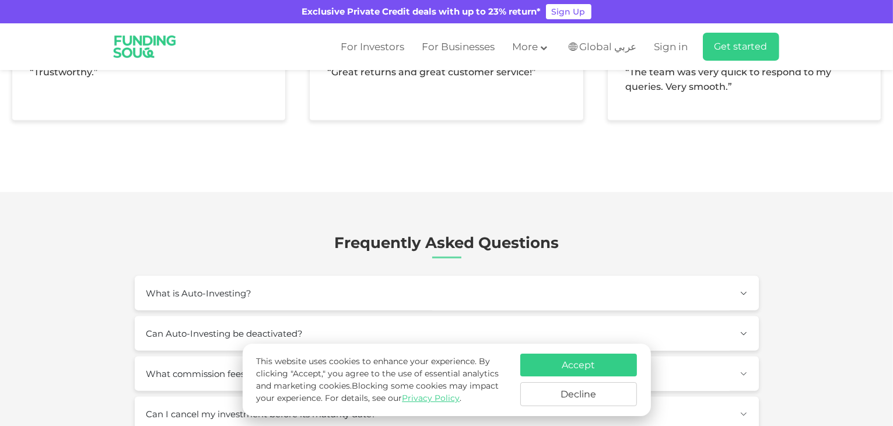
type tc-range-slider "10000"
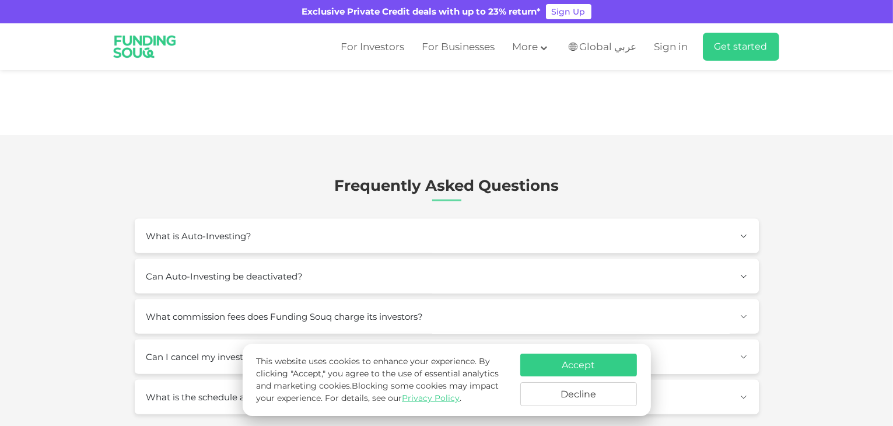
scroll to position [1458, 0]
radio input "true"
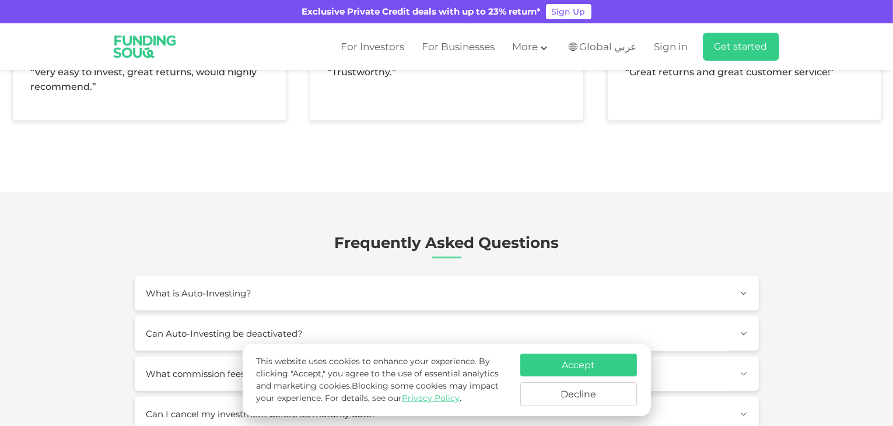
scroll to position [1516, 0]
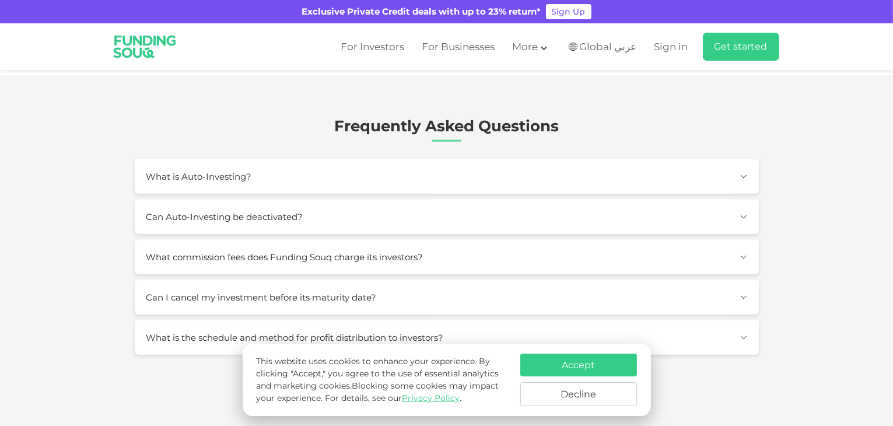
type tc-range-slider "10000"
type tc-range-slider "30000"
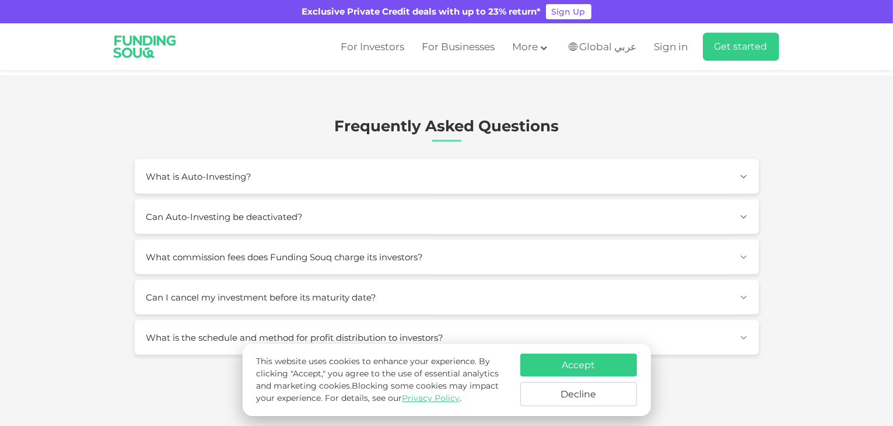
radio input "true"
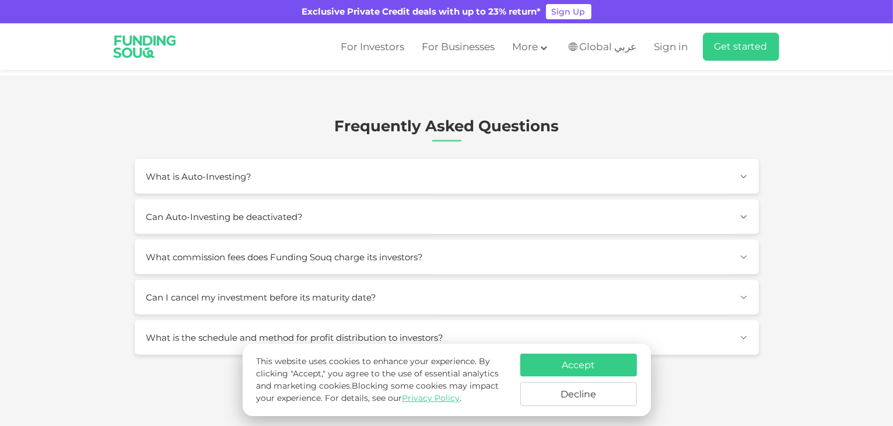
radio input "true"
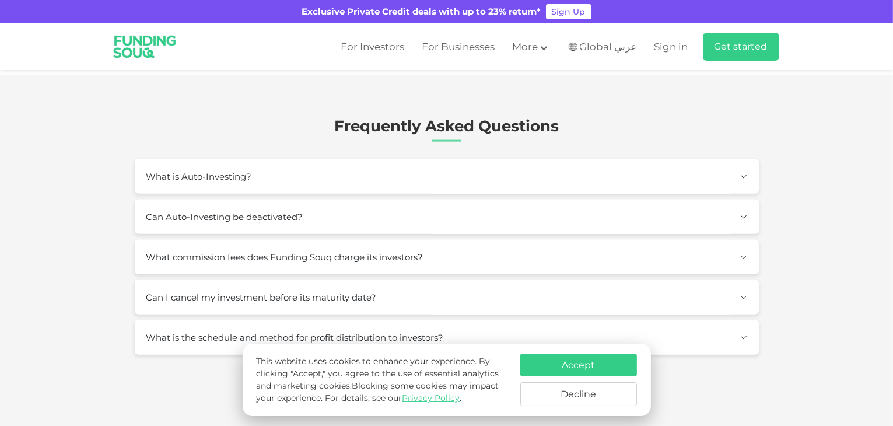
radio input "true"
drag, startPoint x: 369, startPoint y: 102, endPoint x: 362, endPoint y: 99, distance: 7.3
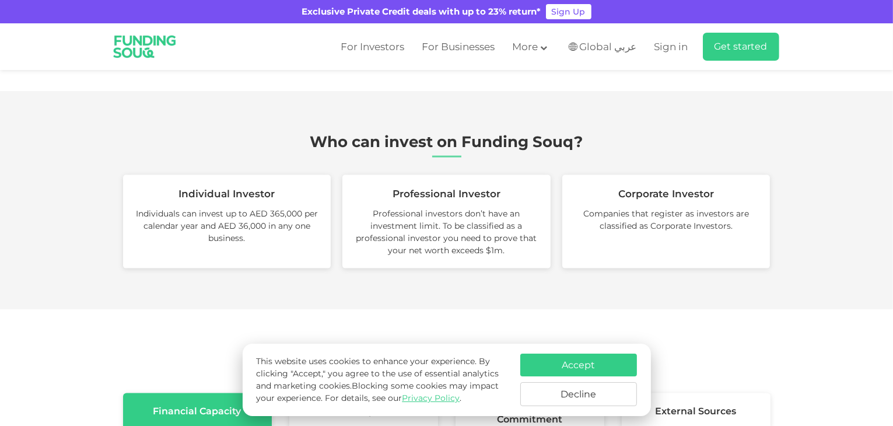
radio input "true"
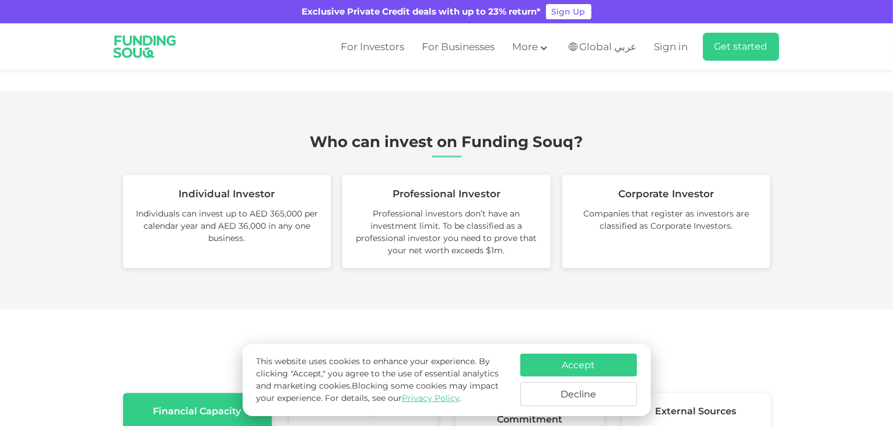
radio input "true"
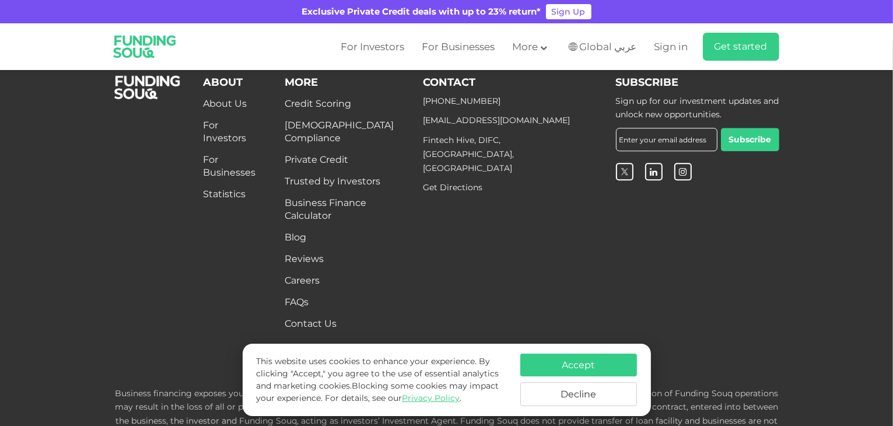
scroll to position [3266, 0]
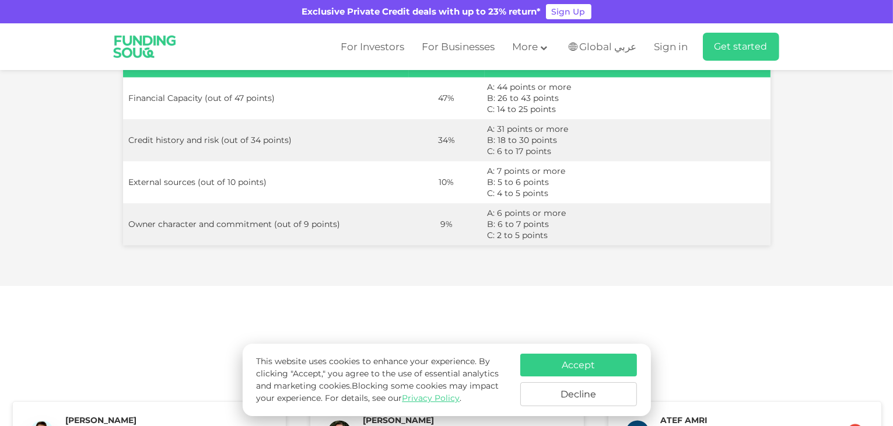
scroll to position [2275, 0]
